Goal: Find specific page/section: Find specific page/section

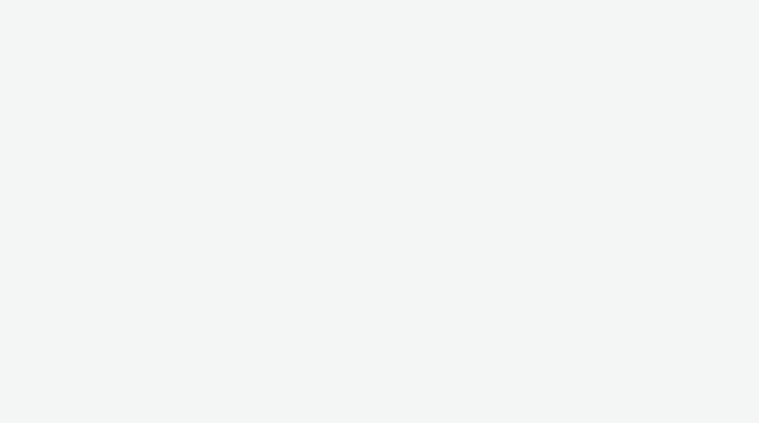
click at [123, 9] on div at bounding box center [379, 211] width 759 height 423
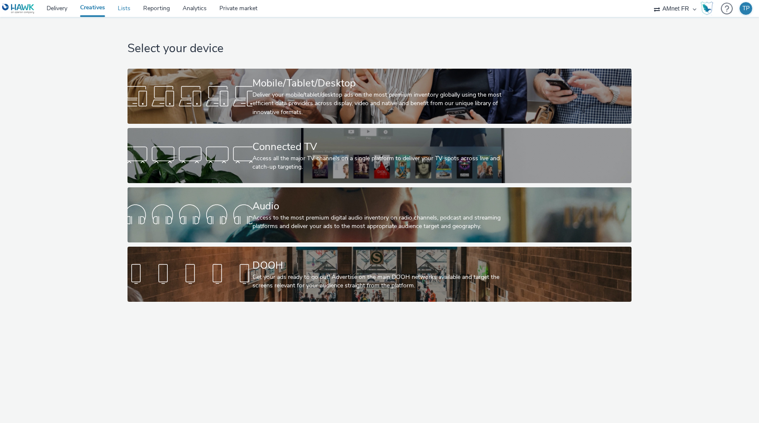
click at [123, 9] on link "Lists" at bounding box center [123, 8] width 25 height 17
click at [134, 11] on link "Lists" at bounding box center [123, 8] width 25 height 17
